Goal: Information Seeking & Learning: Learn about a topic

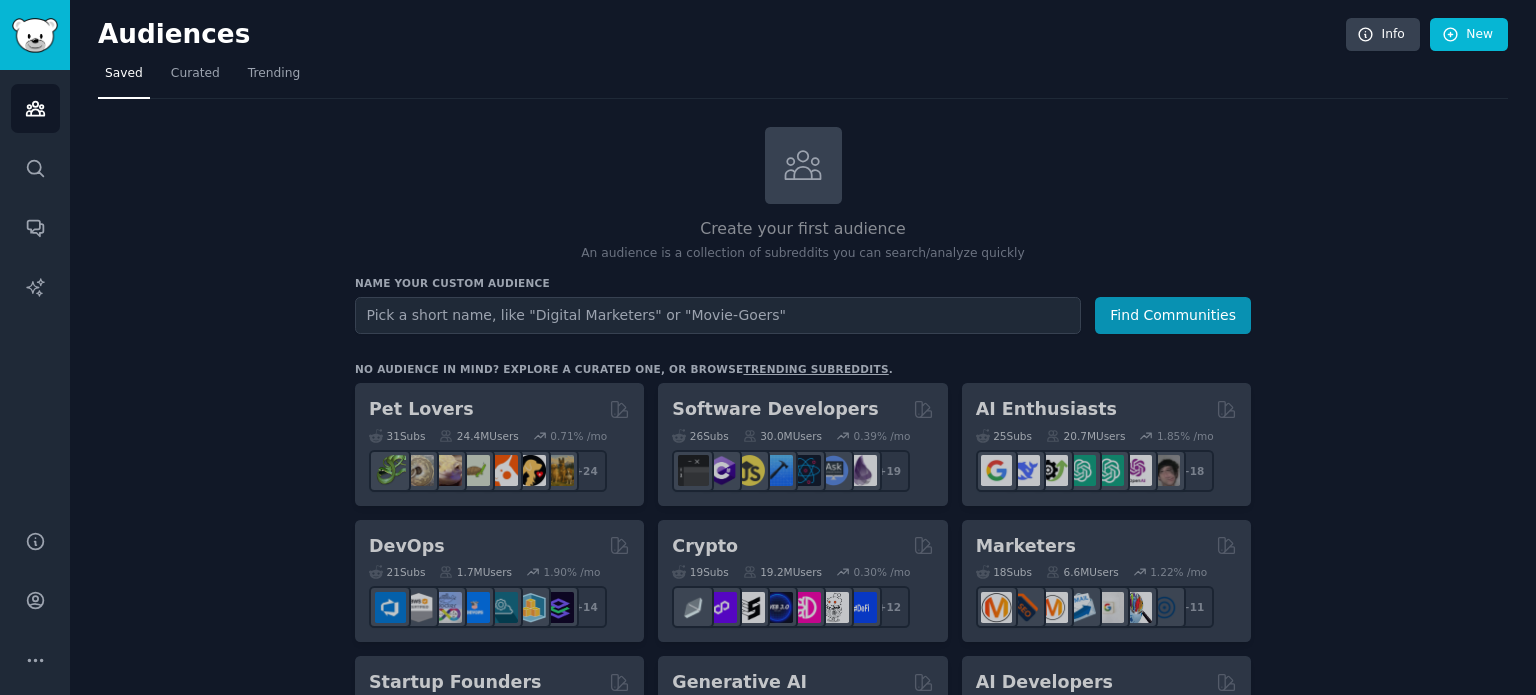
scroll to position [356, 0]
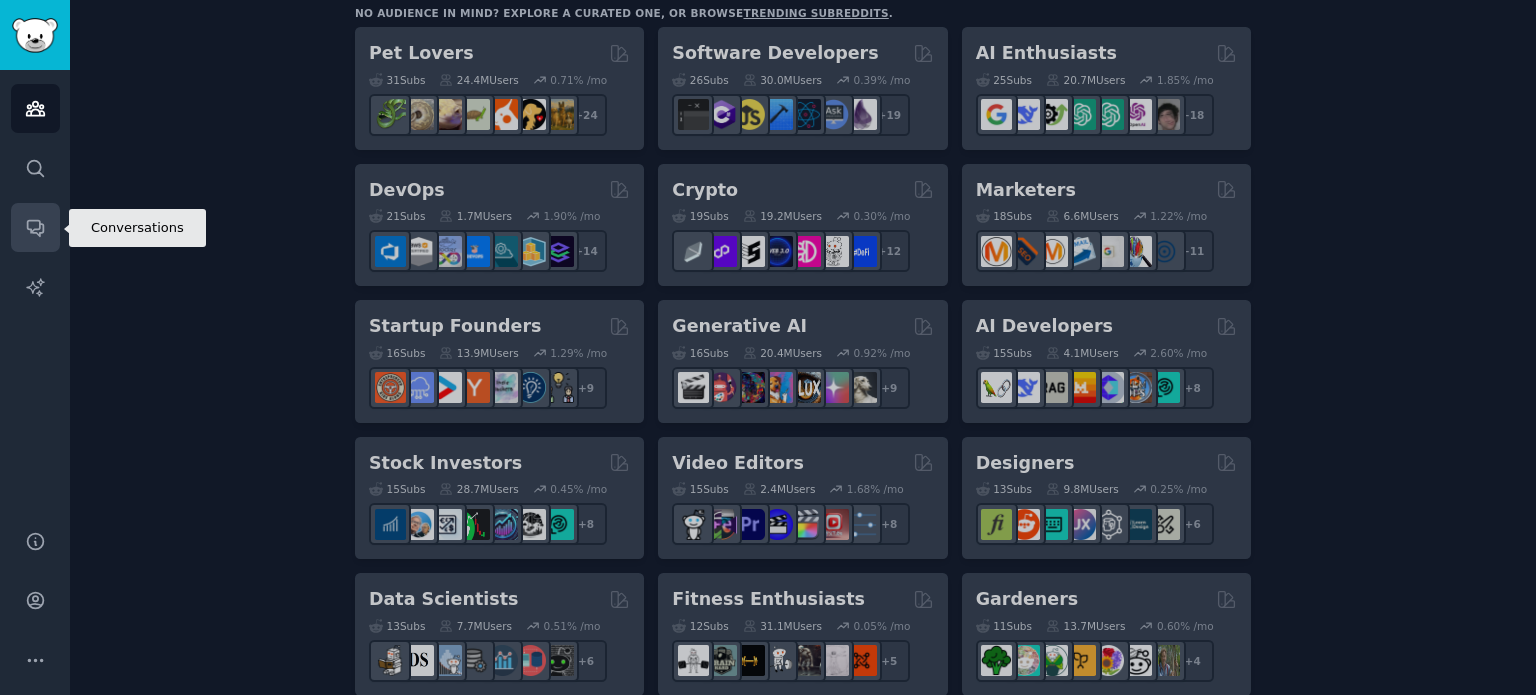
click at [31, 221] on icon "Sidebar" at bounding box center [35, 229] width 16 height 16
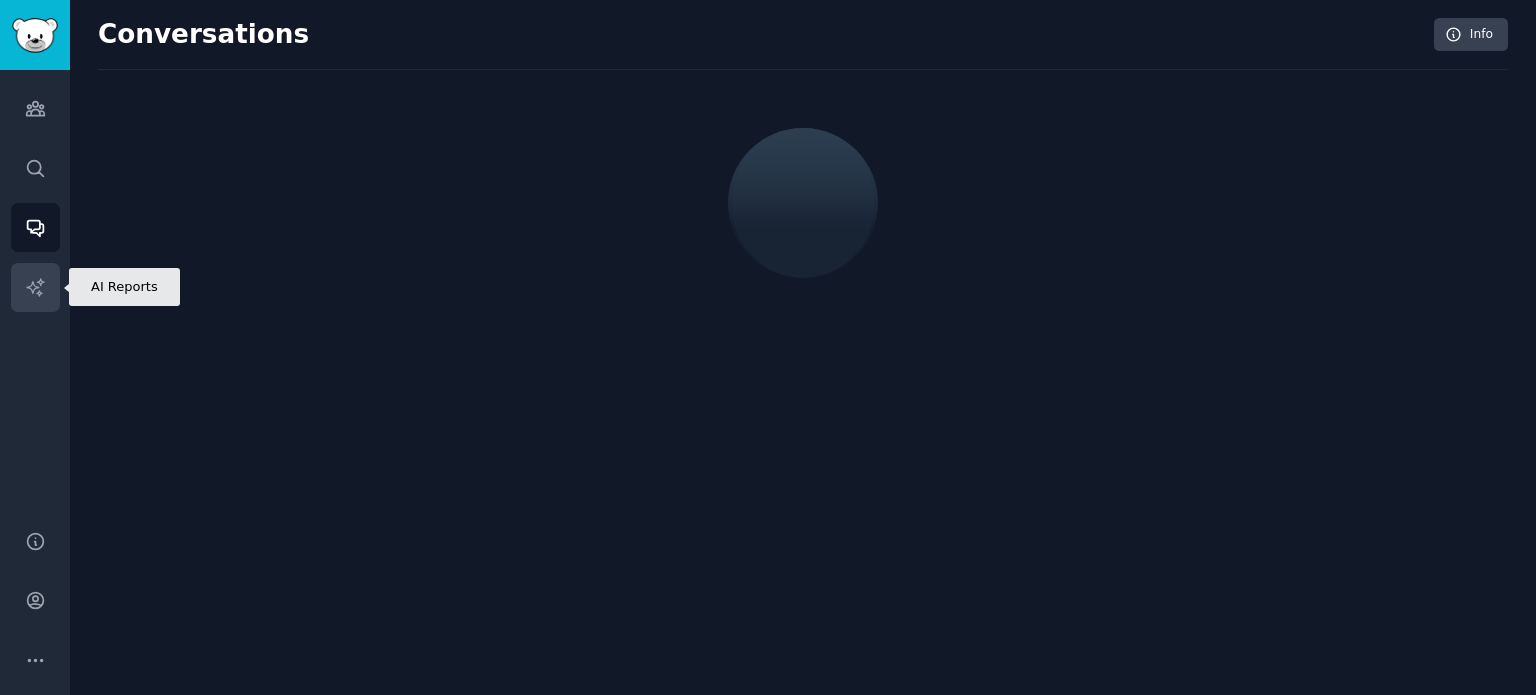
click at [38, 289] on icon "Sidebar" at bounding box center [35, 287] width 21 height 21
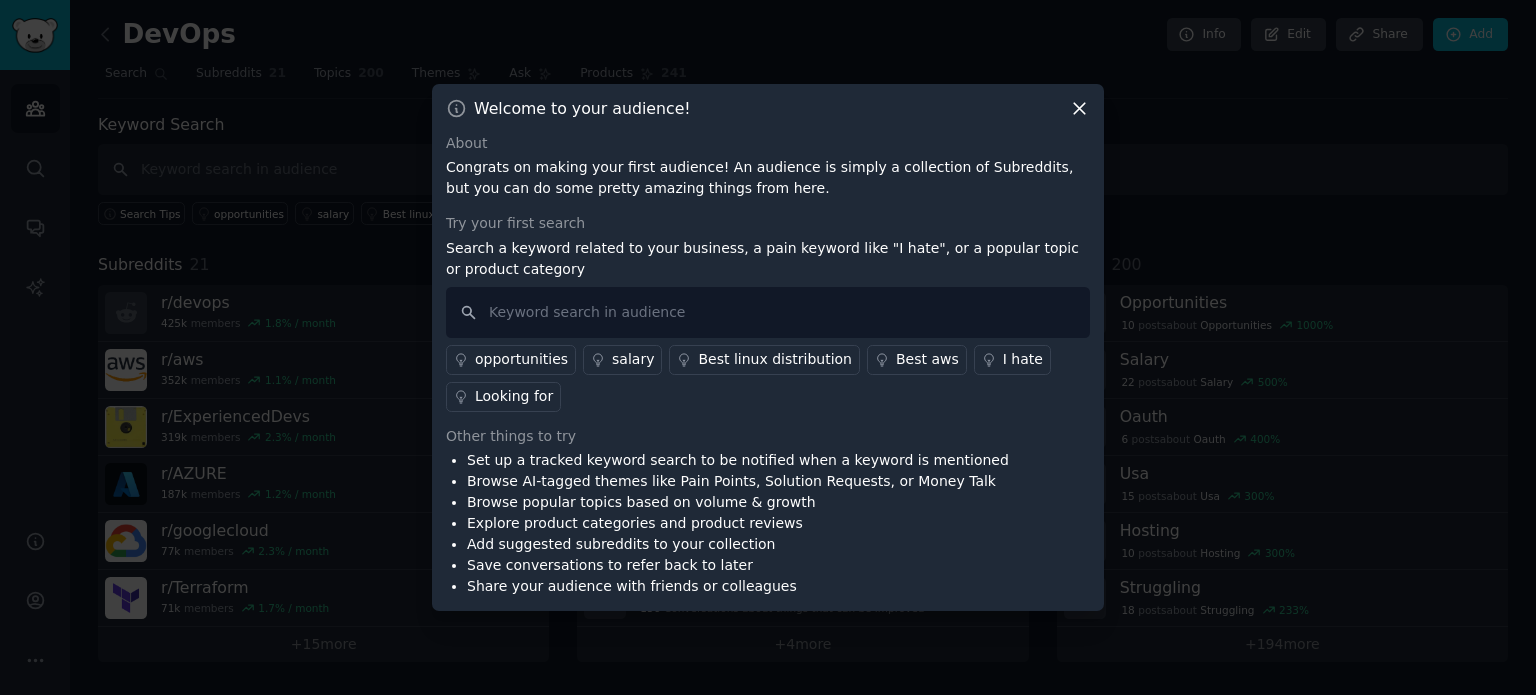
click at [1086, 116] on icon at bounding box center [1079, 108] width 21 height 21
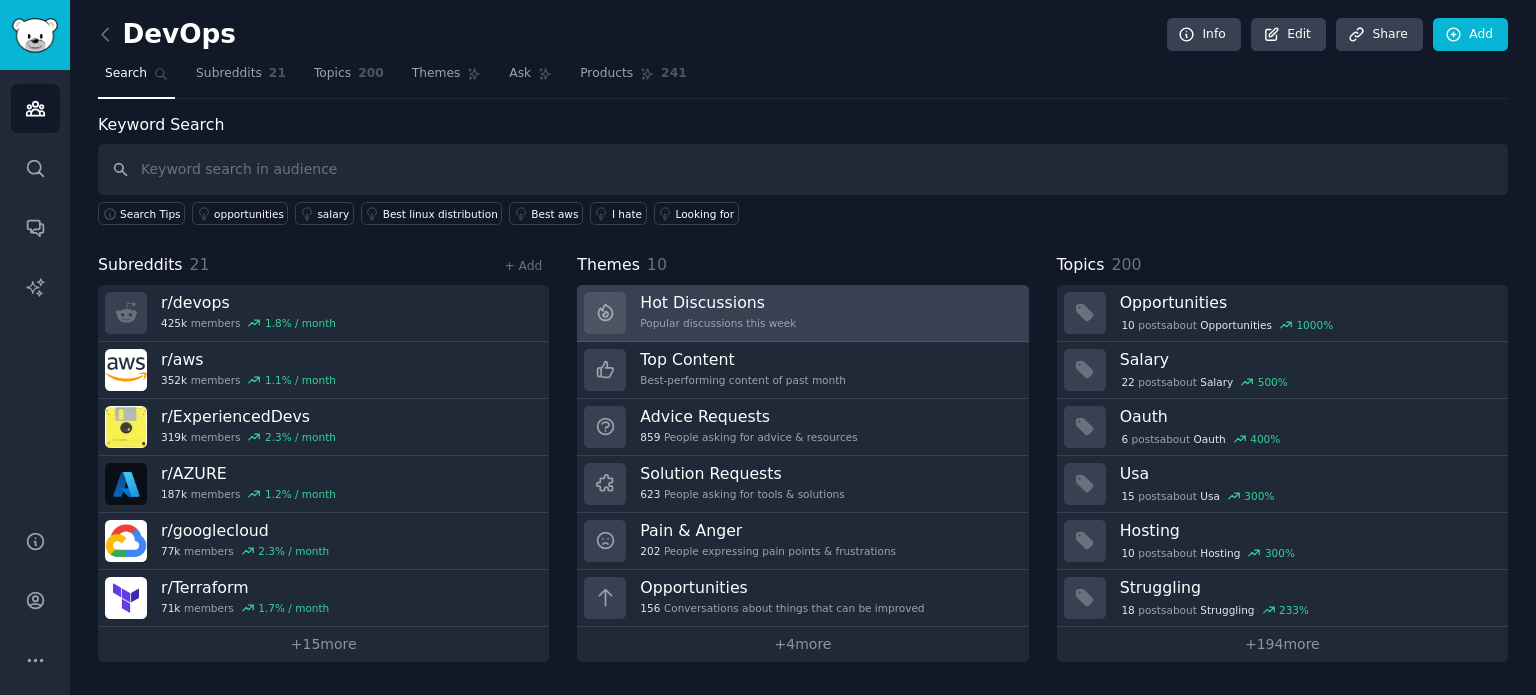
click at [903, 323] on link "Hot Discussions Popular discussions this week" at bounding box center [802, 313] width 451 height 57
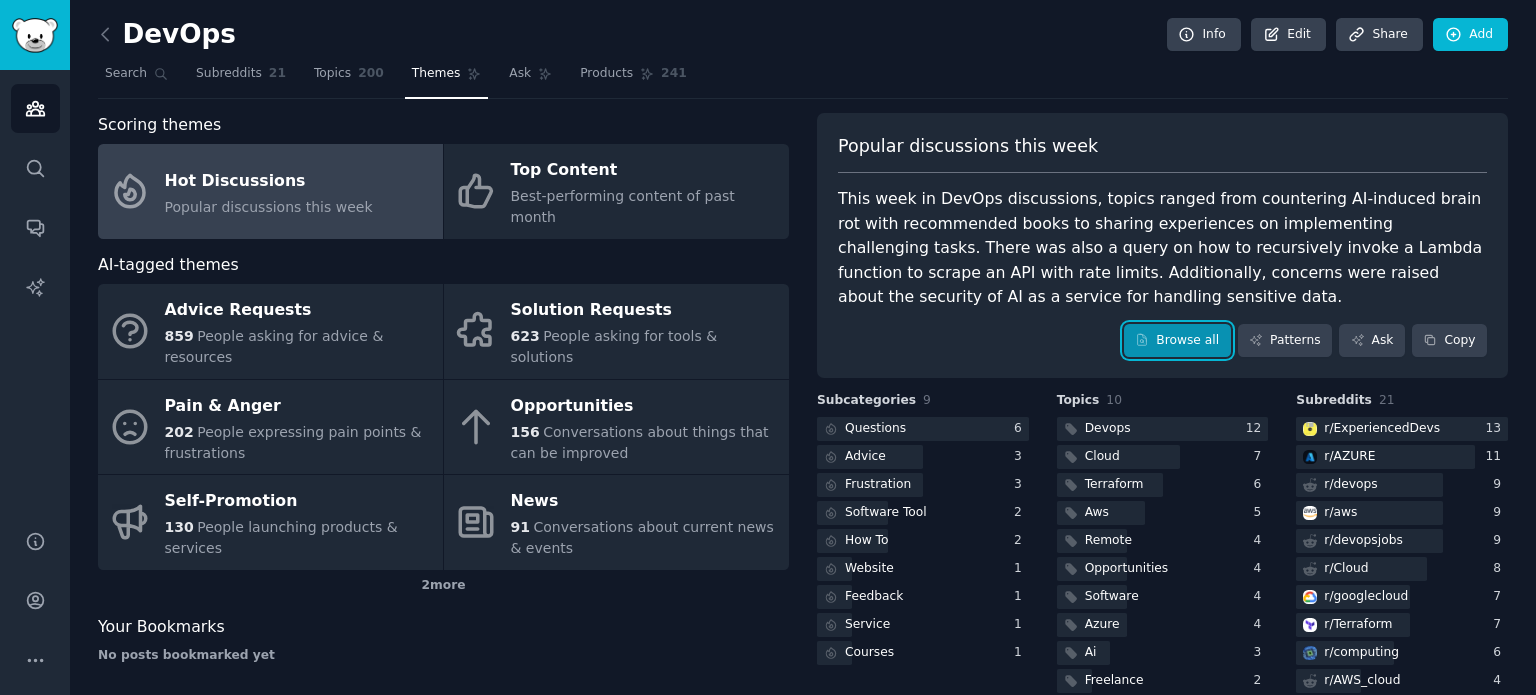
click at [1149, 339] on icon at bounding box center [1142, 340] width 14 height 14
